Goal: Task Accomplishment & Management: Use online tool/utility

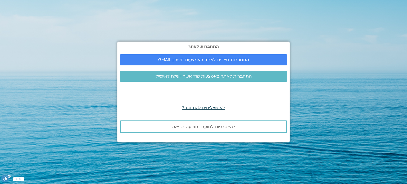
click at [211, 107] on span "לא מצליחים להתחבר?" at bounding box center [203, 108] width 43 height 6
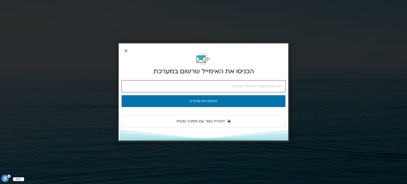
click at [212, 86] on input "email" at bounding box center [203, 86] width 164 height 12
type input "[EMAIL_ADDRESS][DOMAIN_NAME]"
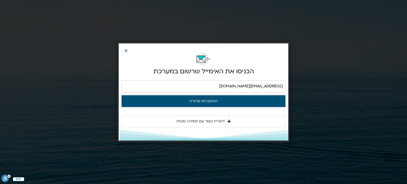
click at [213, 100] on button "התחברות מהירה" at bounding box center [203, 101] width 164 height 12
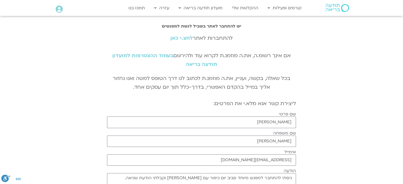
click at [181, 38] on link "לחצ.י כאן" at bounding box center [182, 38] width 22 height 7
